Goal: Transaction & Acquisition: Download file/media

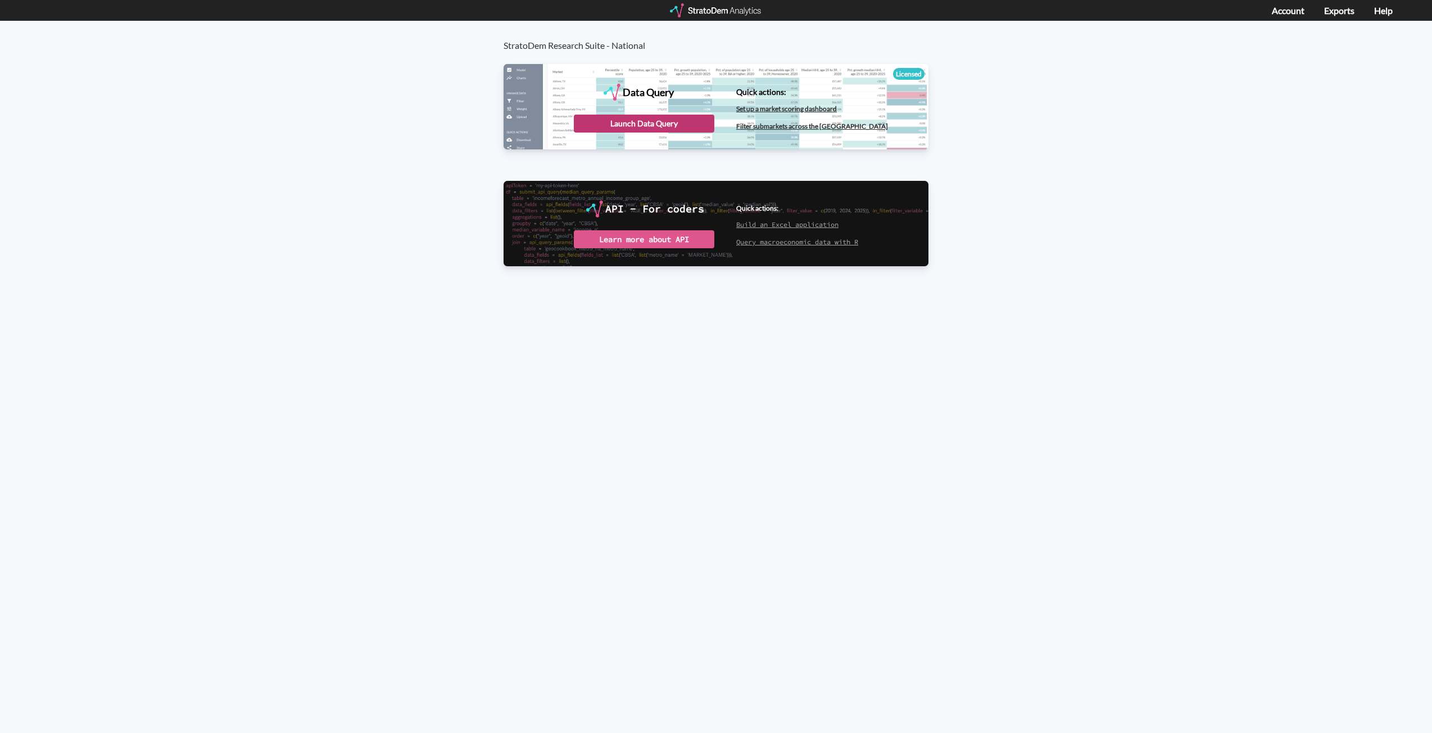
click at [649, 121] on div "Launch Data Query" at bounding box center [644, 124] width 140 height 18
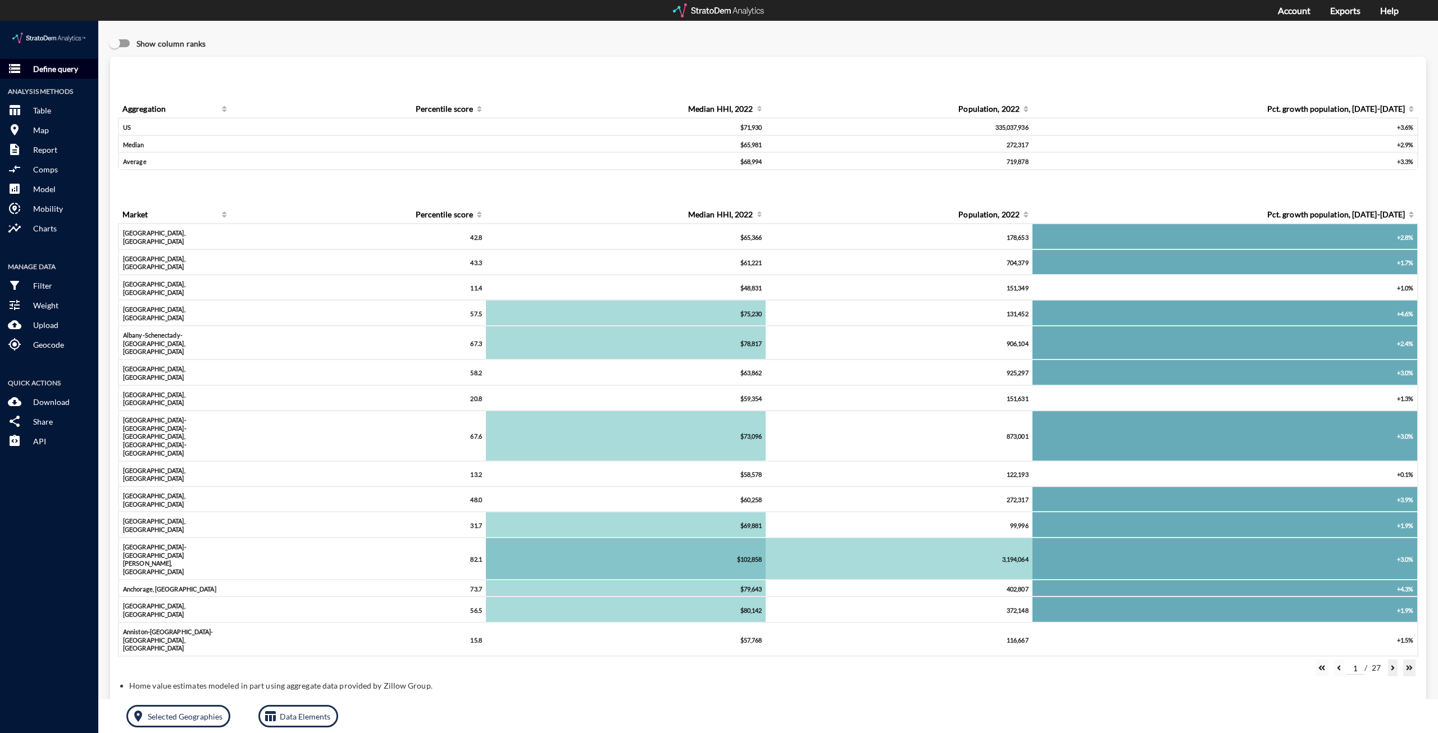
click button "storage Define query"
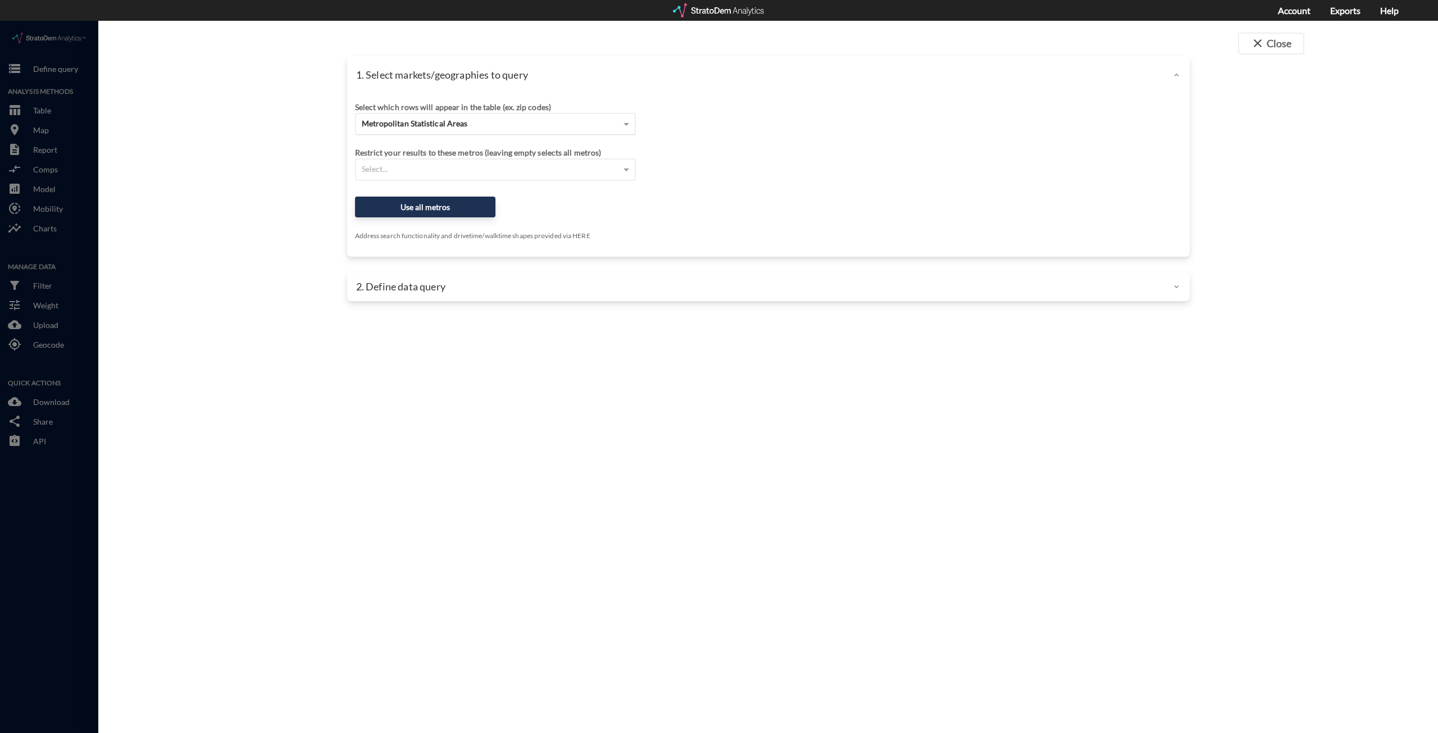
click div "Metropolitan Statistical Areas"
click div "Site addresses"
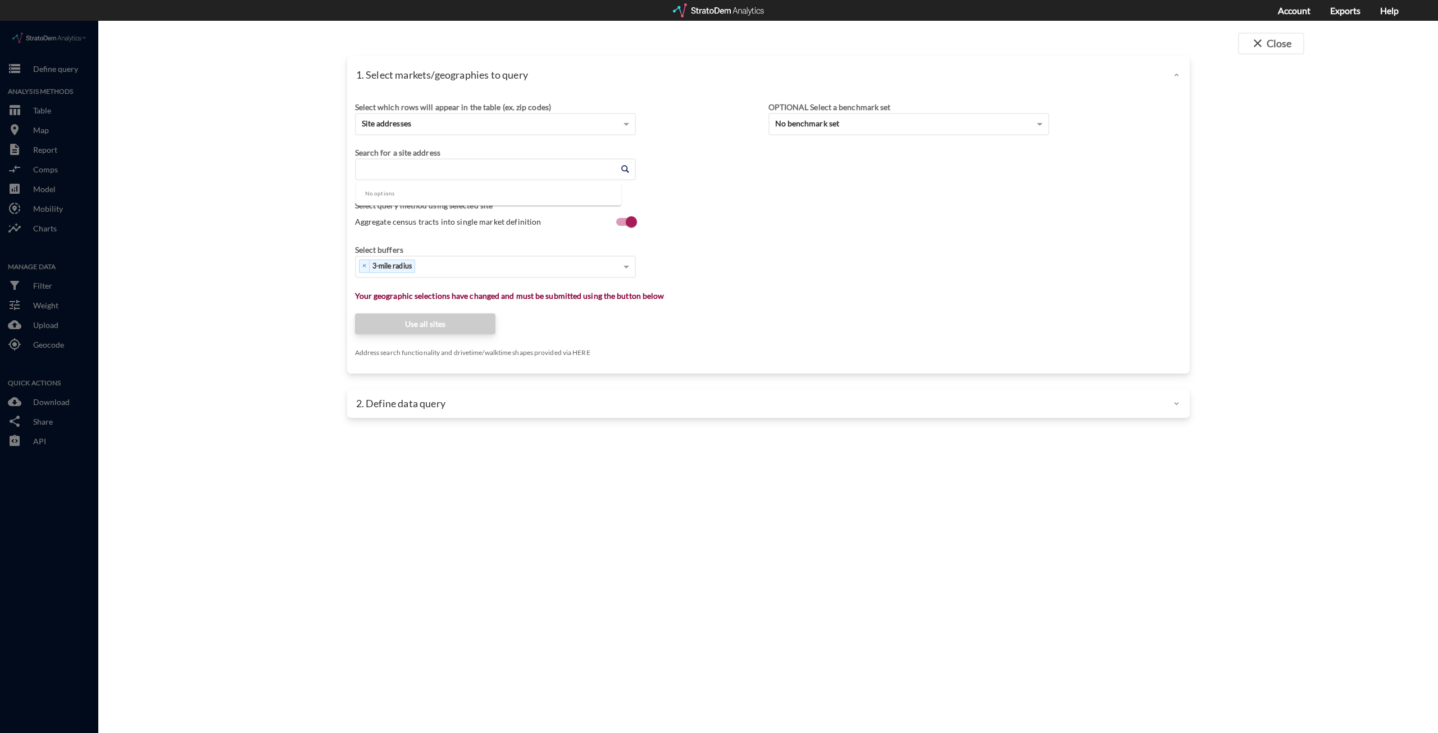
click input "Enter an address"
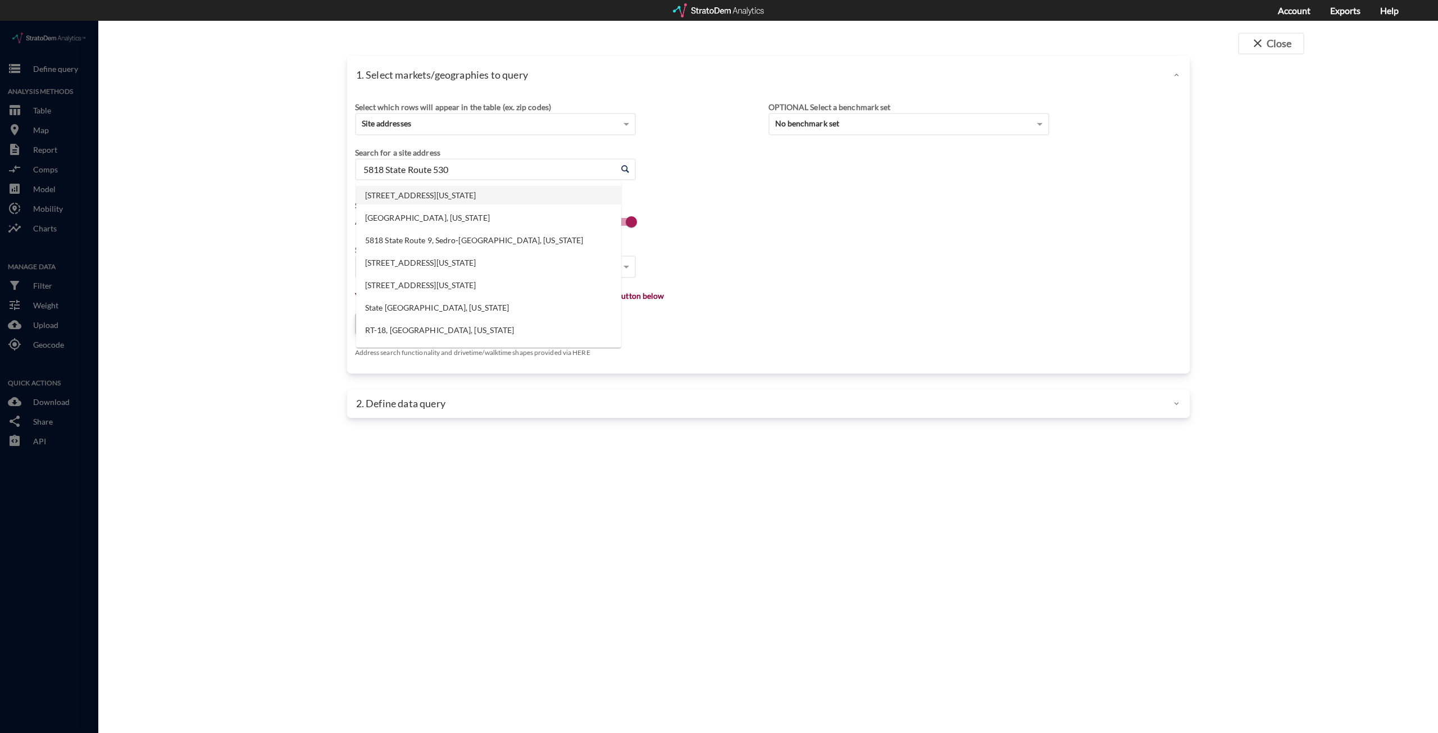
click li "5818 State Route 530 NE, Arlington, Washington"
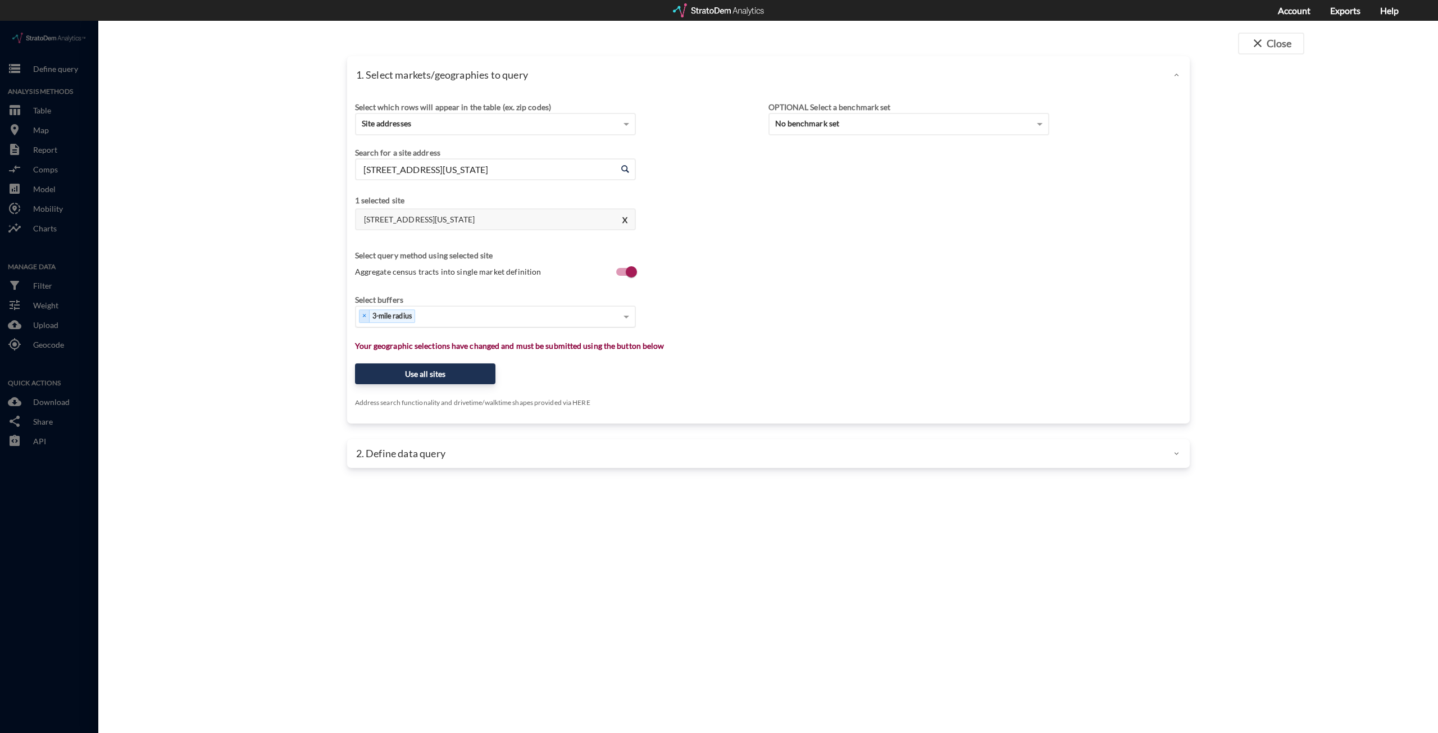
type input "5818 State Route 530 NE, Arlington, Washington"
click div "Select..."
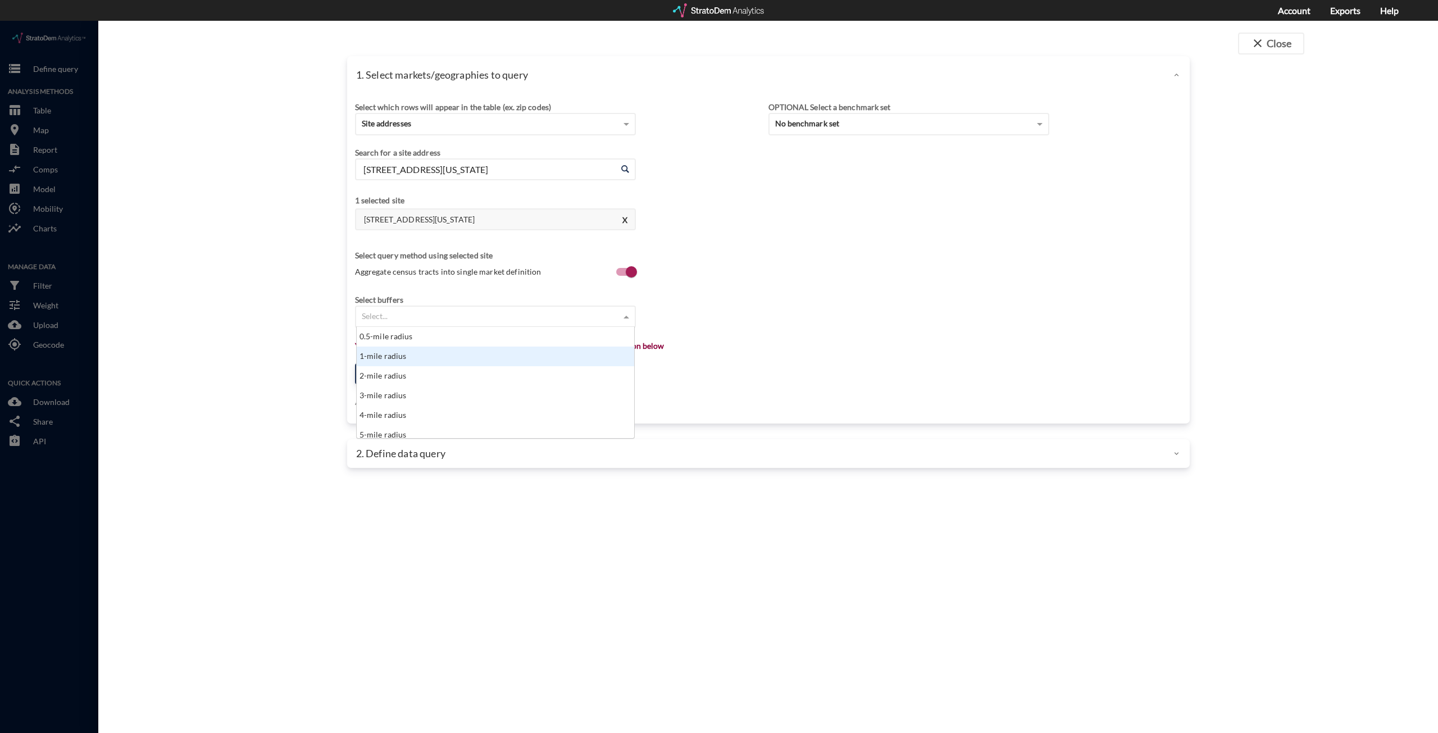
click div "1-mile radius"
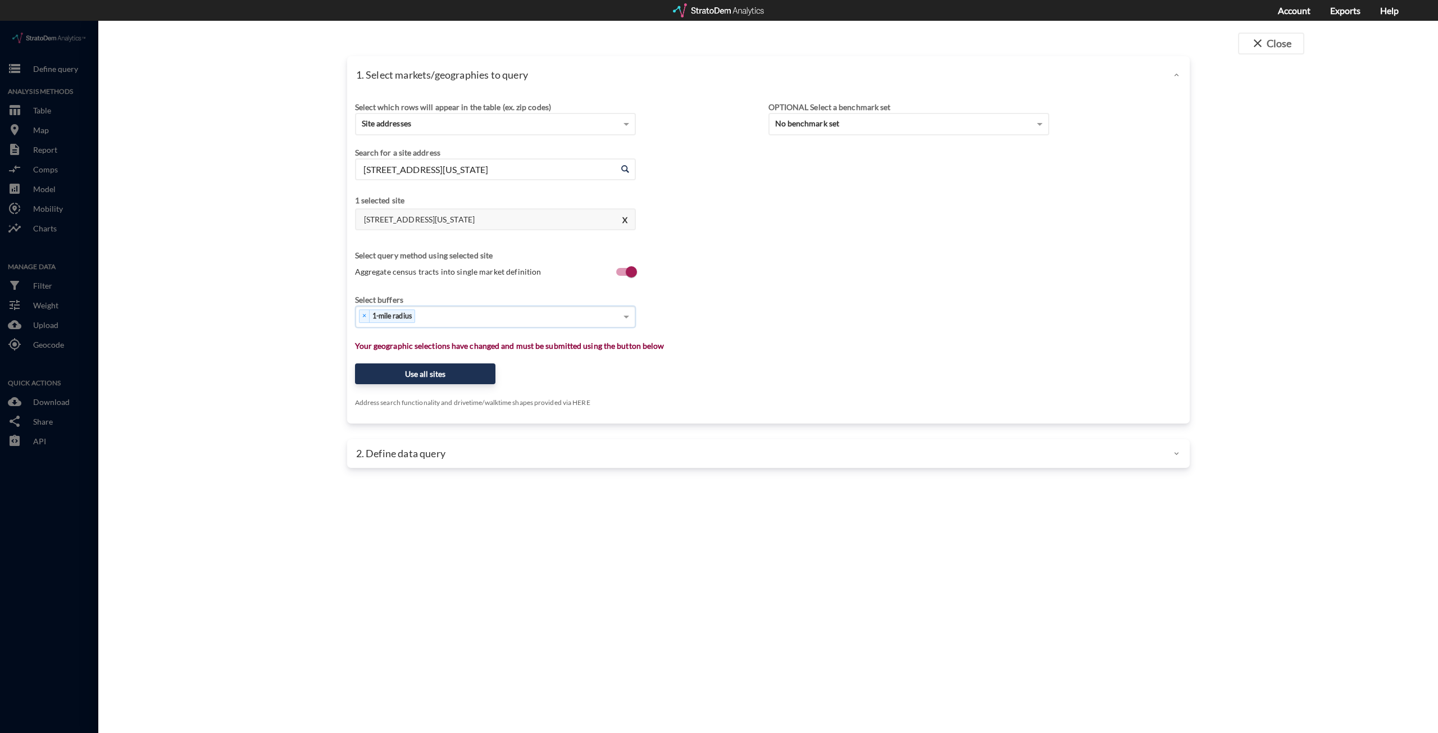
click div "× 1-mile radius"
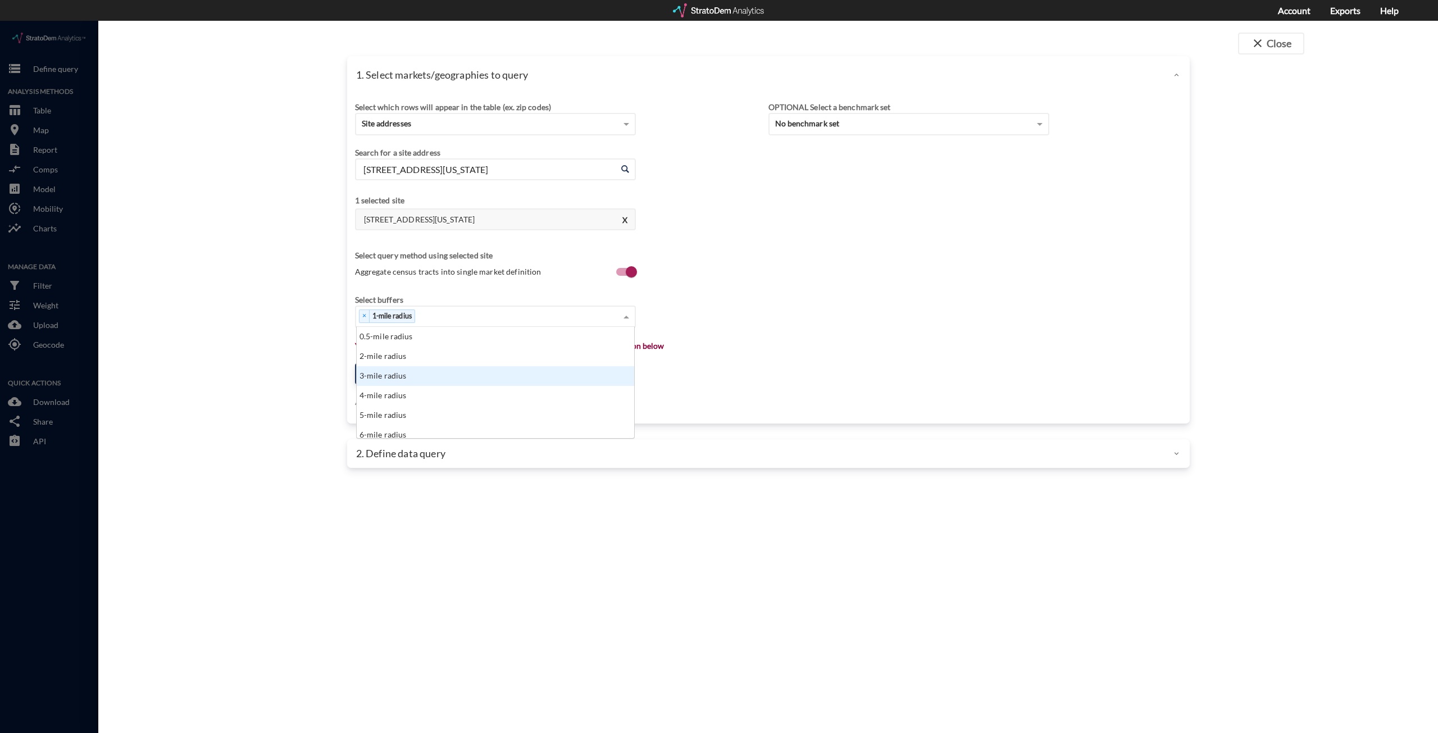
click div "3-mile radius"
click div "× 1-mile radius × 3-mile radius"
click div "5-mile radius"
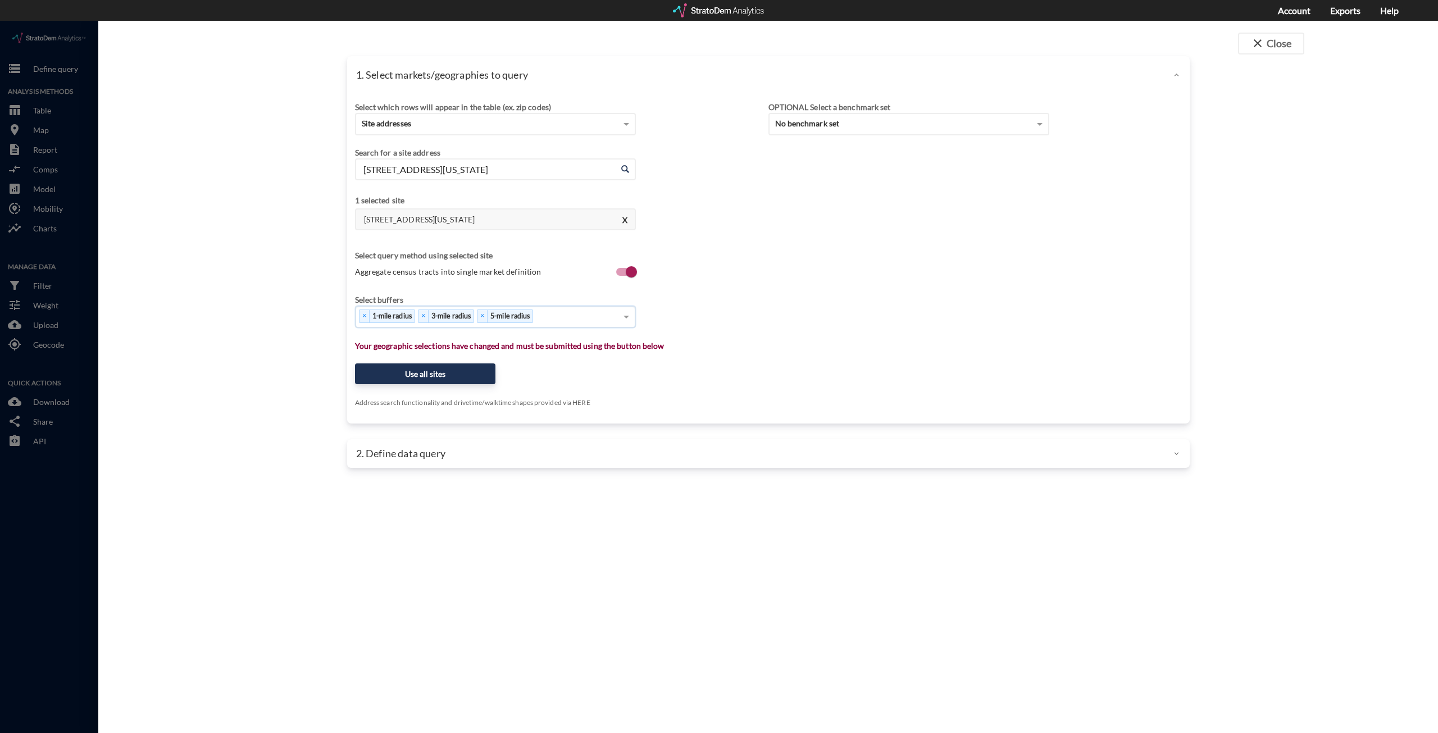
click div "× 1-mile radius × 3-mile radius × 5-mile radius"
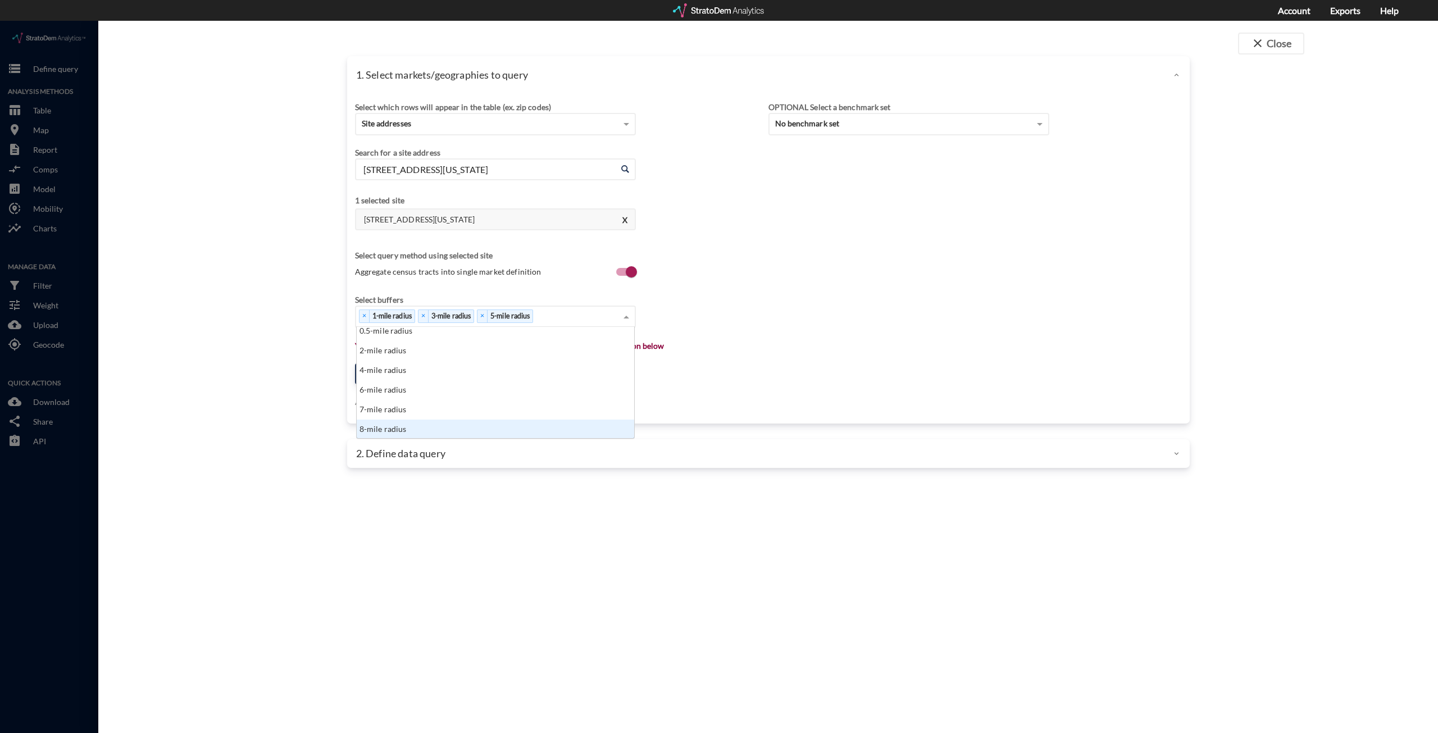
scroll to position [62, 0]
click div "10-mile radius"
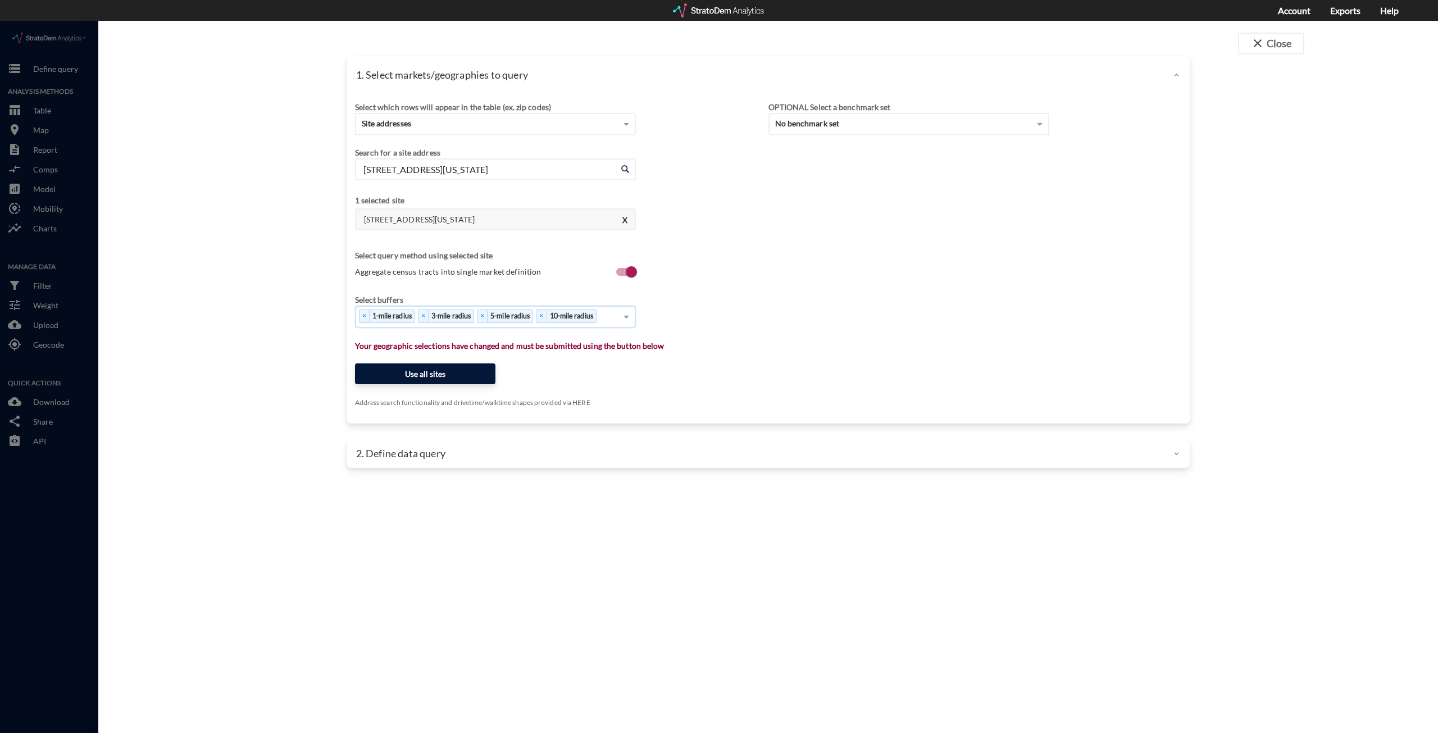
click button "Use all sites"
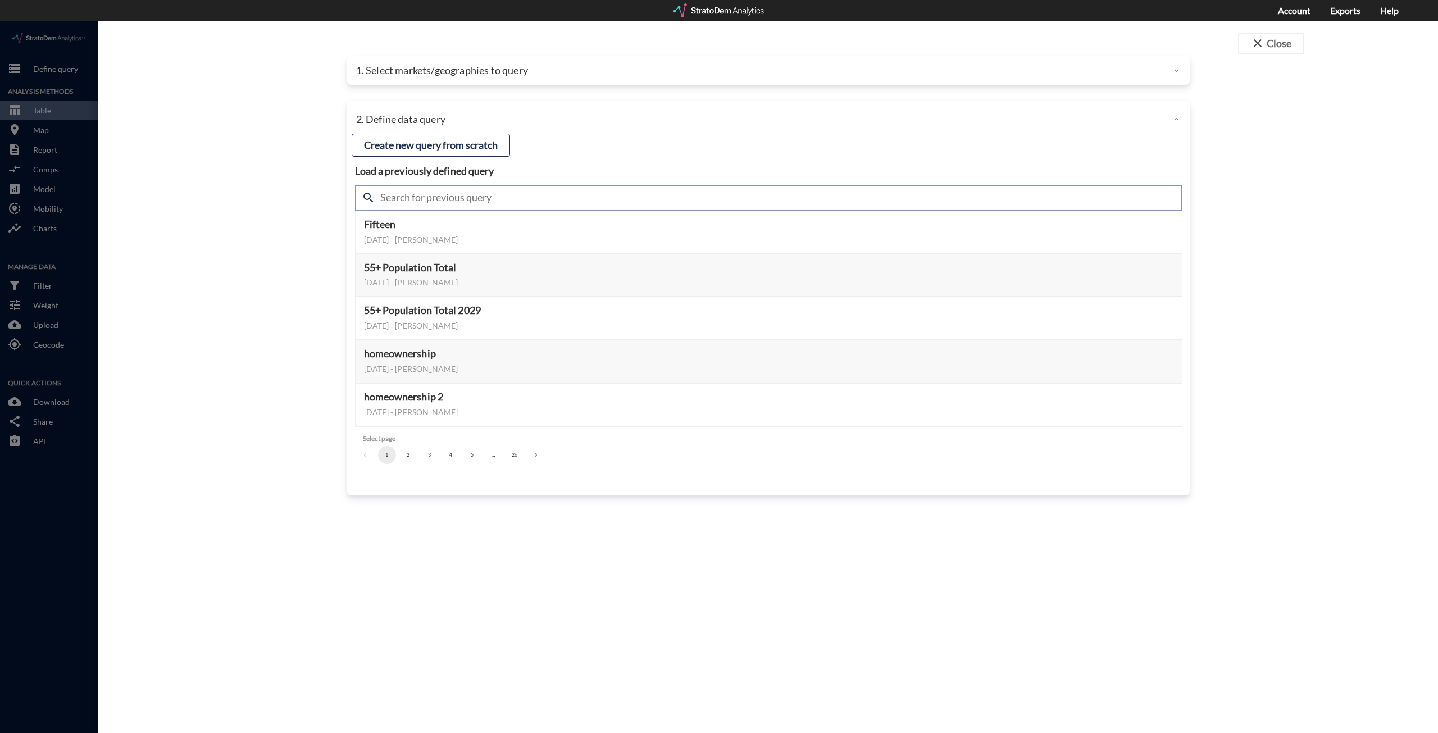
click input "text"
type input "Housing"
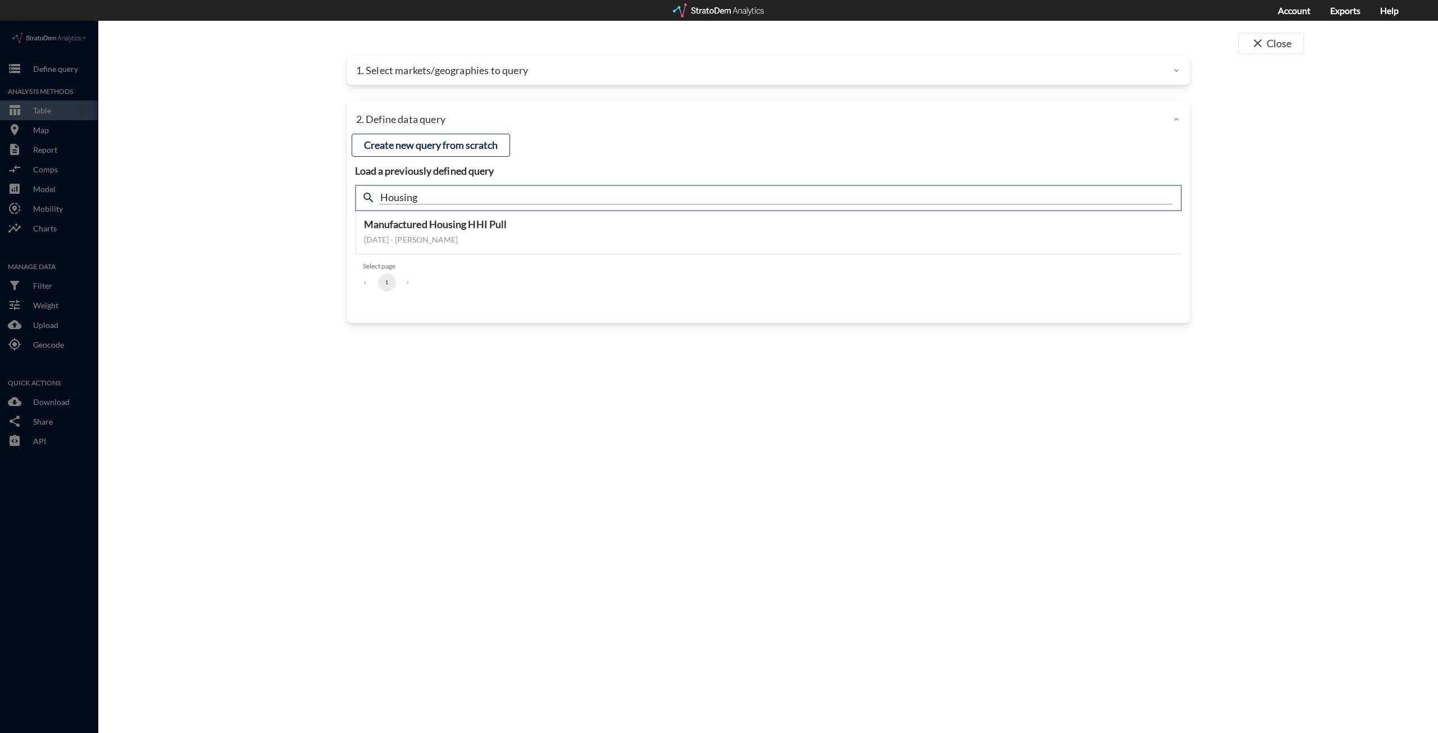
click input "Housing"
type input "Hous"
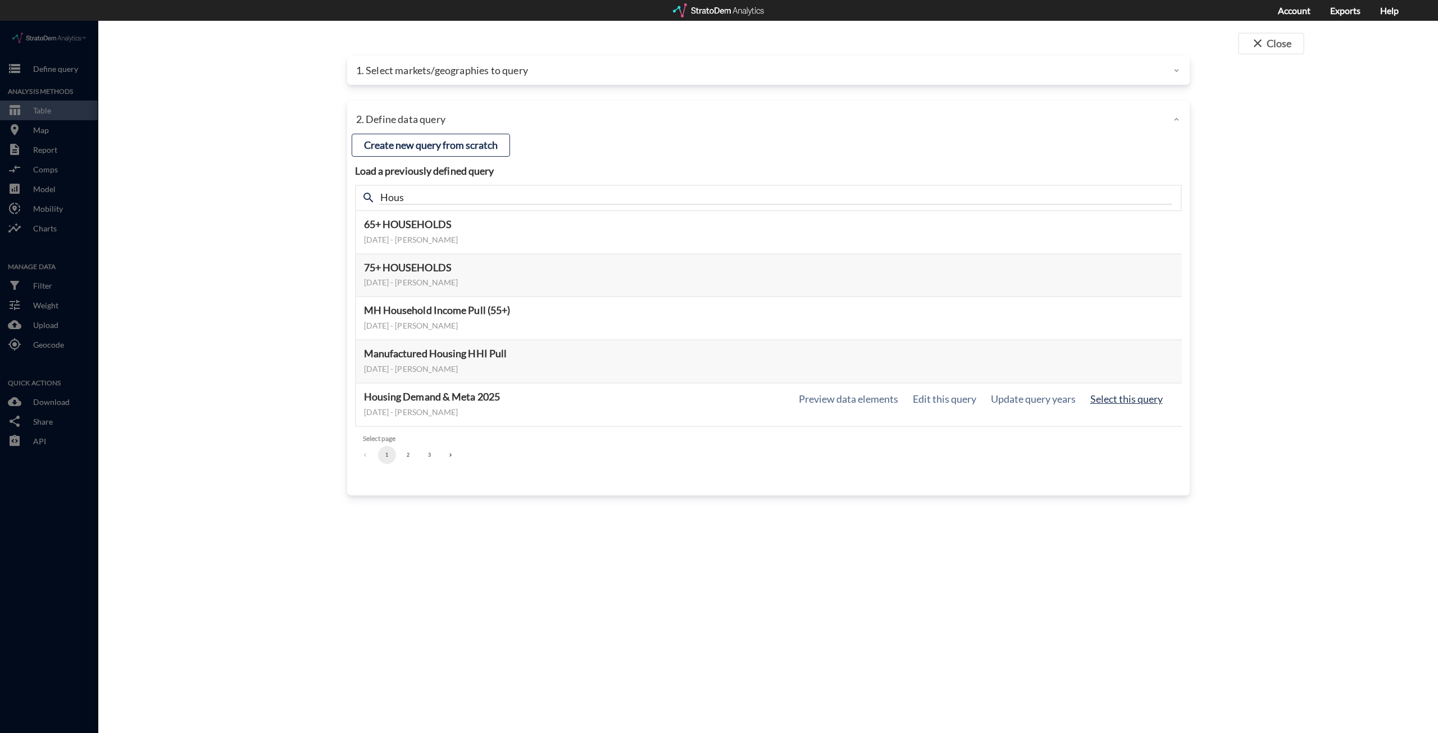
click button "Select this query"
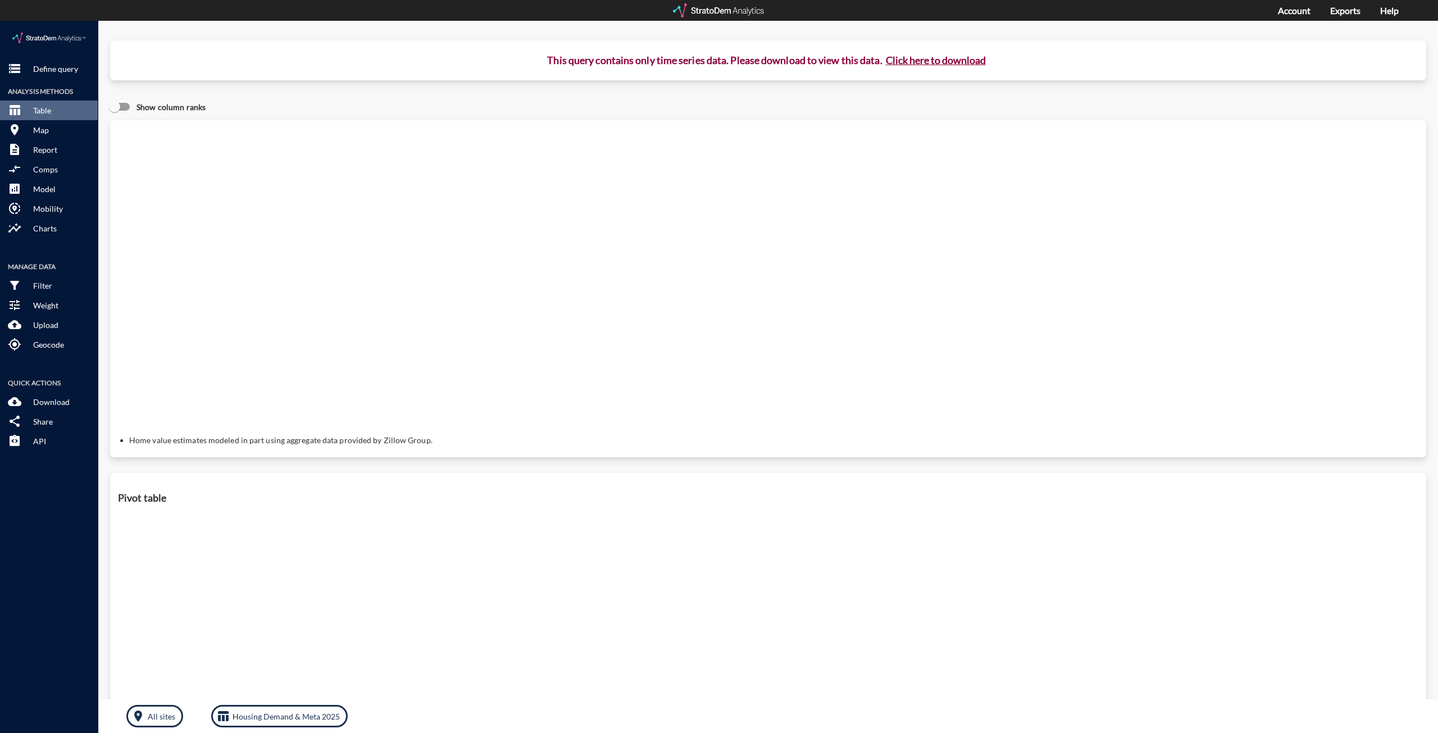
click button "Click here to download"
click link "Exports manager"
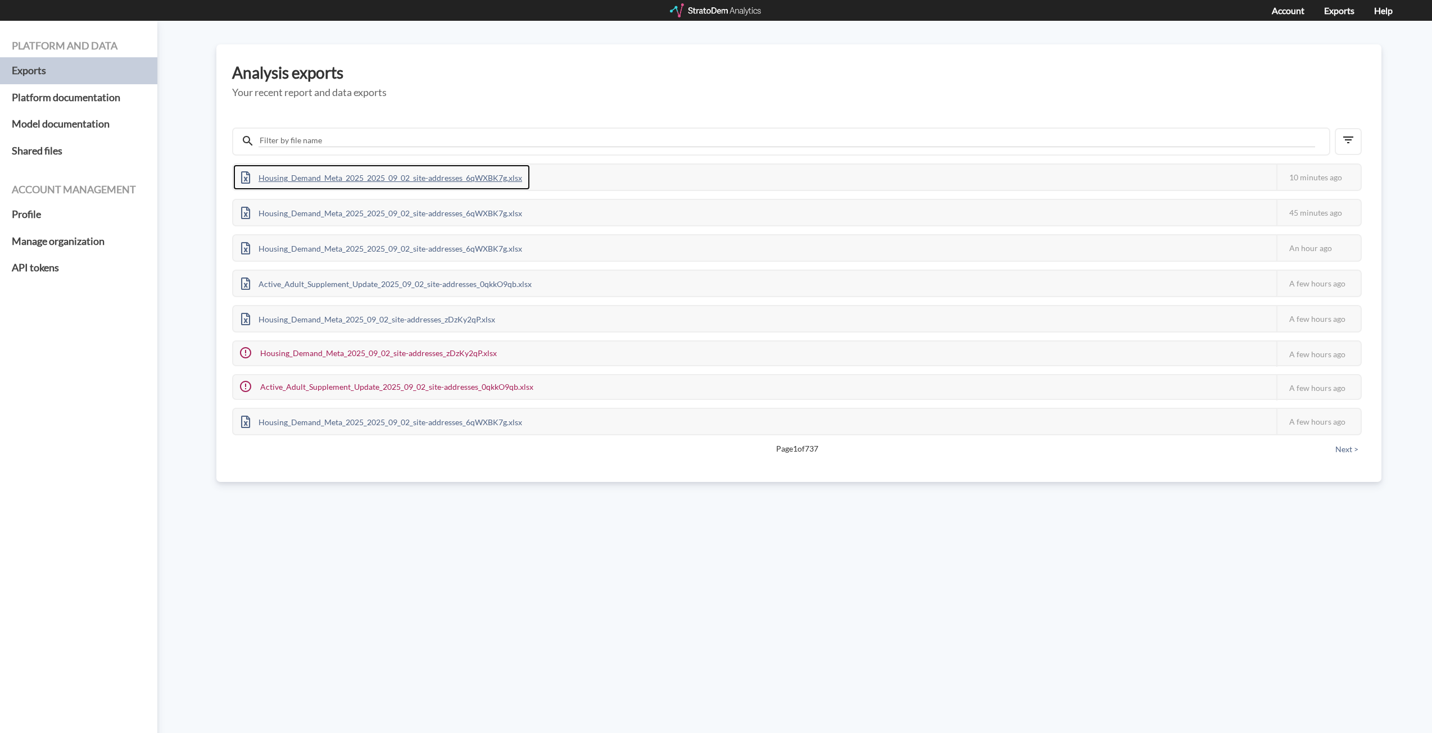
click at [391, 180] on div "Housing_Demand_Meta_2025_2025_09_02_site-addresses_6qWXBK7g.xlsx" at bounding box center [381, 177] width 297 height 25
